Goal: Navigation & Orientation: Find specific page/section

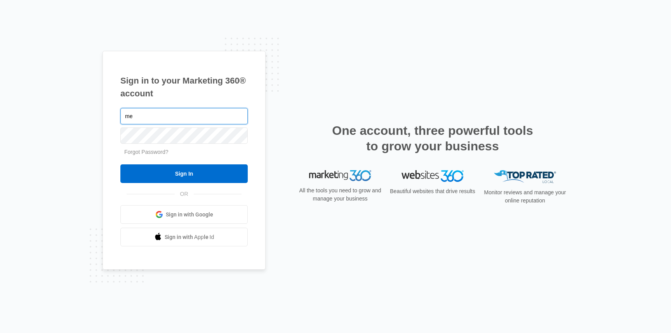
type input "m"
type input "[EMAIL_ADDRESS][DOMAIN_NAME]"
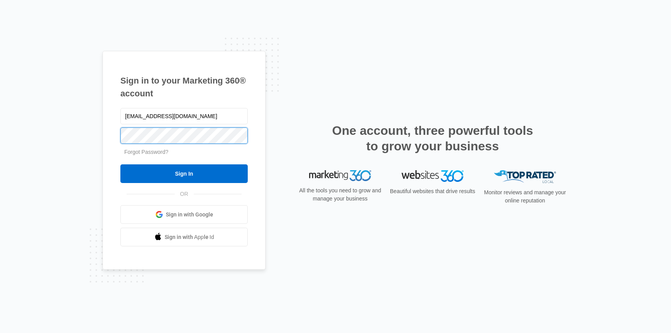
click at [120, 164] on input "Sign In" at bounding box center [183, 173] width 127 height 19
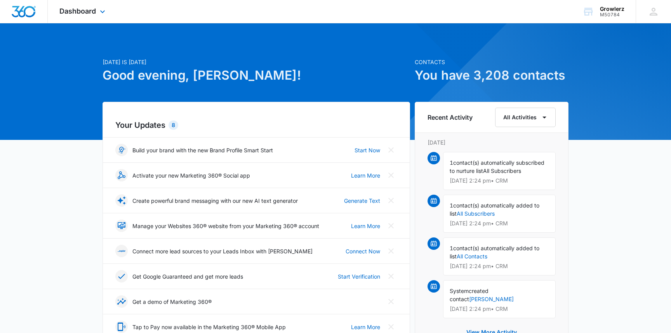
click at [104, 16] on div "Dashboard Apps Reputation Websites Forms CRM Email Social Payments POS Content …" at bounding box center [83, 11] width 71 height 23
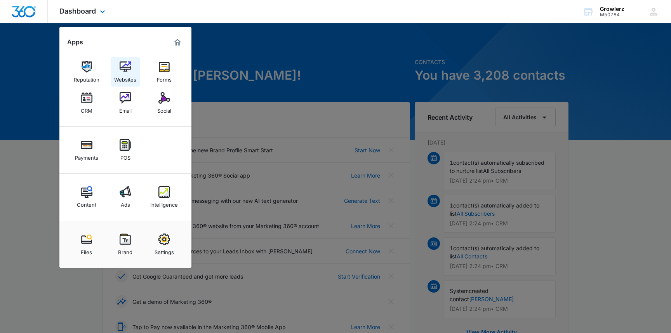
click at [126, 76] on div "Websites" at bounding box center [125, 78] width 22 height 10
